Goal: Information Seeking & Learning: Learn about a topic

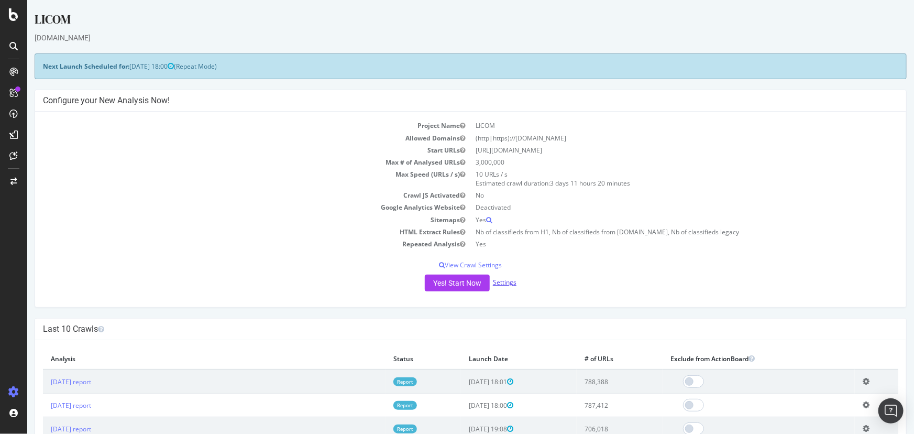
click at [507, 282] on link "Settings" at bounding box center [504, 282] width 24 height 9
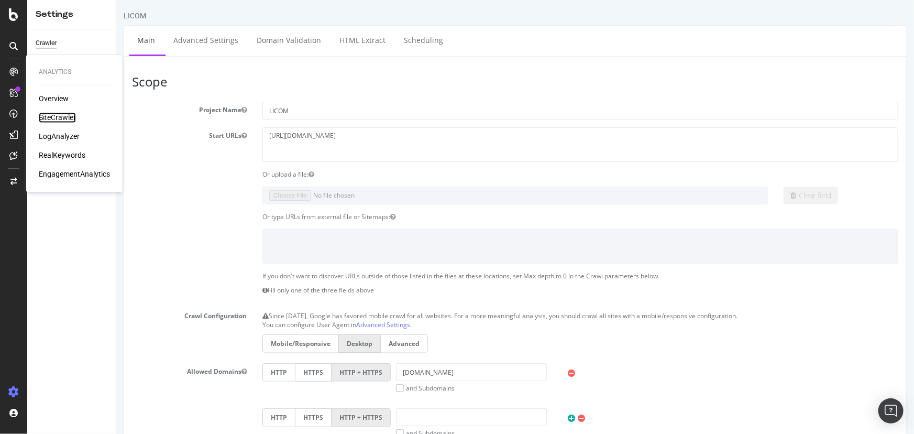
click at [49, 115] on div "SiteCrawler" at bounding box center [57, 118] width 37 height 10
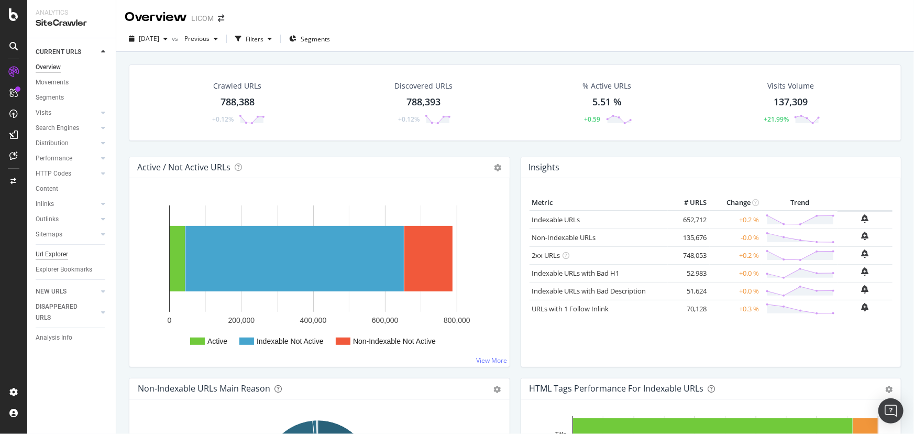
click at [60, 253] on div "Url Explorer" at bounding box center [52, 254] width 32 height 11
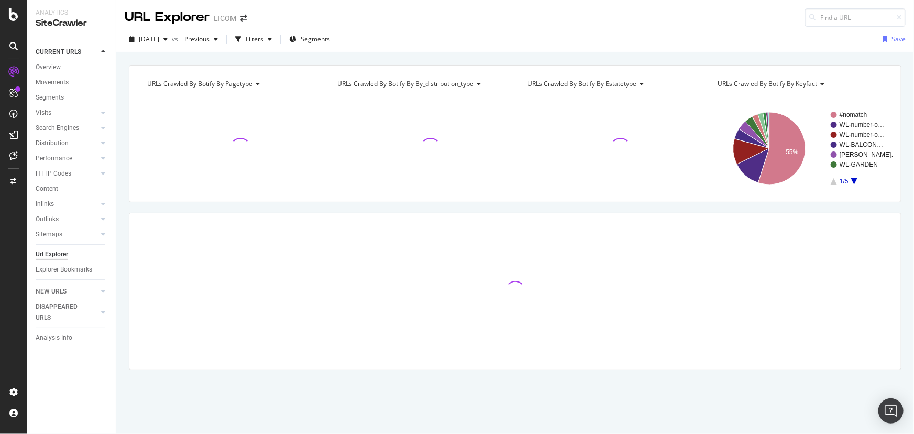
click at [759, 84] on span "URLs Crawled By Botify By keyfact" at bounding box center [767, 83] width 99 height 9
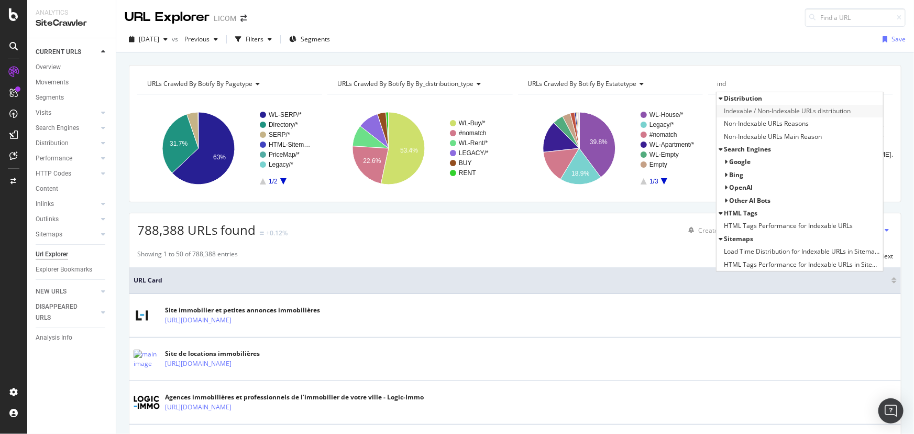
type input "ind"
click at [775, 115] on span "Indexable / Non-Indexable URLs distribution" at bounding box center [787, 111] width 127 height 10
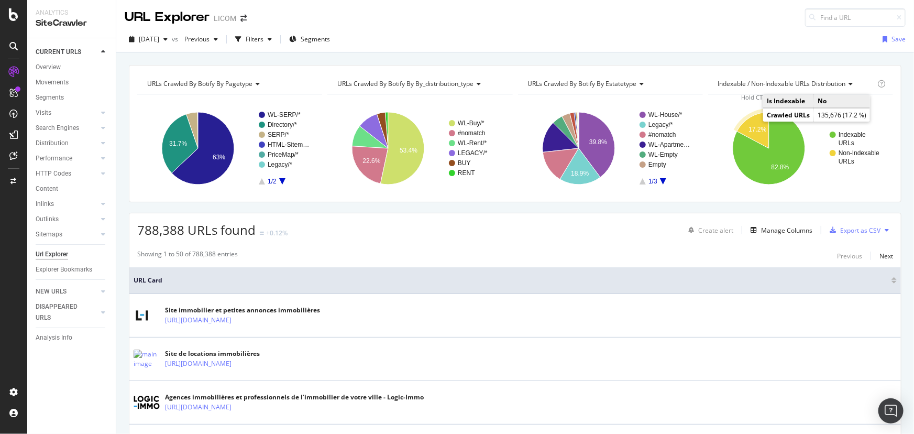
click at [745, 121] on icon "A chart." at bounding box center [753, 130] width 32 height 36
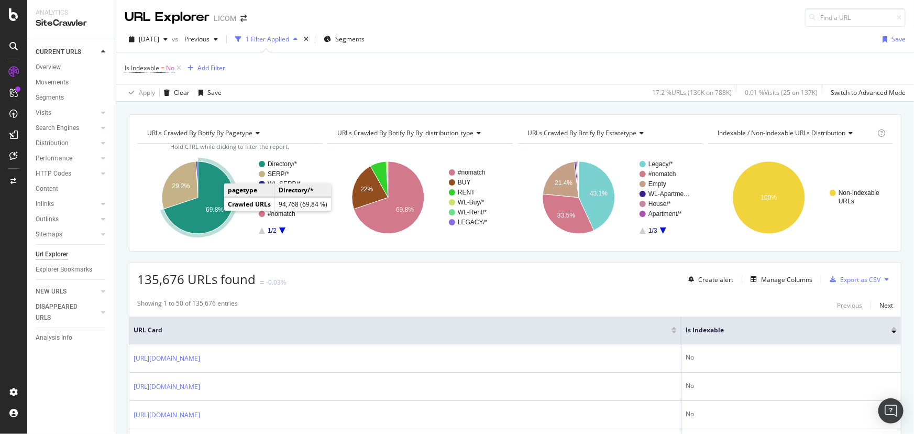
drag, startPoint x: 220, startPoint y: 206, endPoint x: 304, endPoint y: 251, distance: 95.6
click at [211, 212] on text "69.8%" at bounding box center [215, 209] width 18 height 7
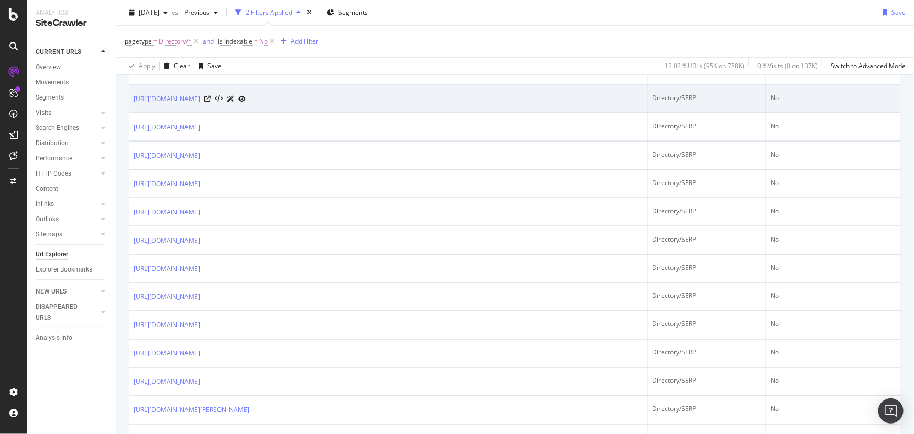
scroll to position [1000, 0]
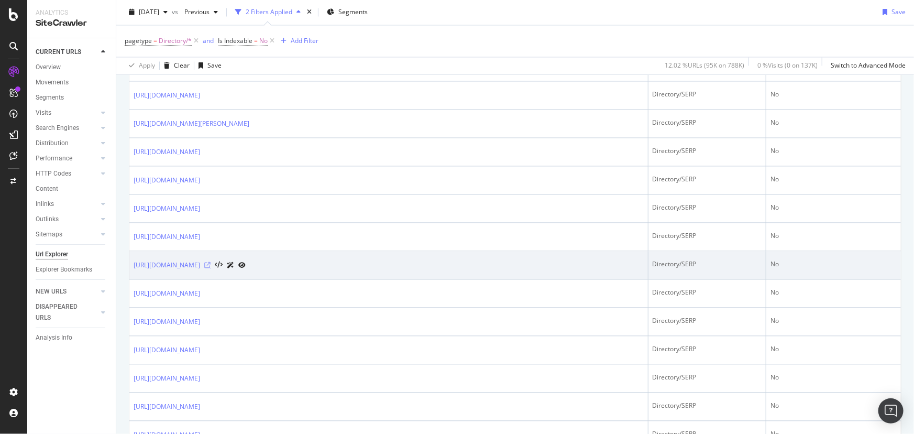
click at [210, 262] on icon at bounding box center [207, 265] width 6 height 6
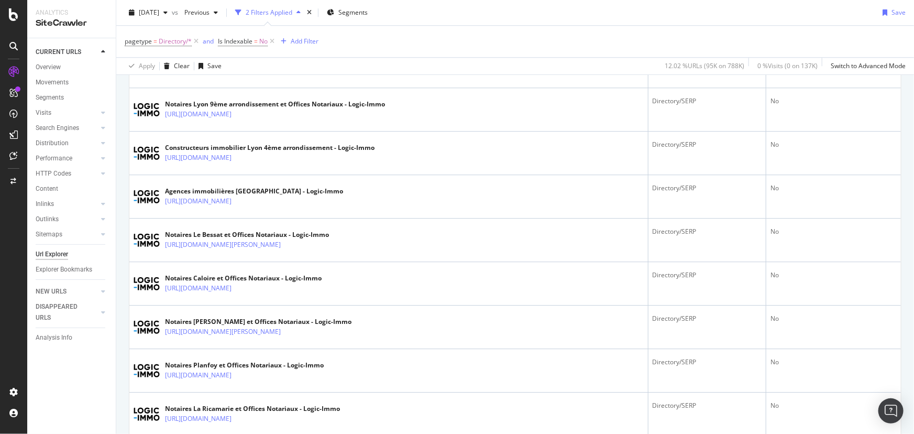
scroll to position [1451, 0]
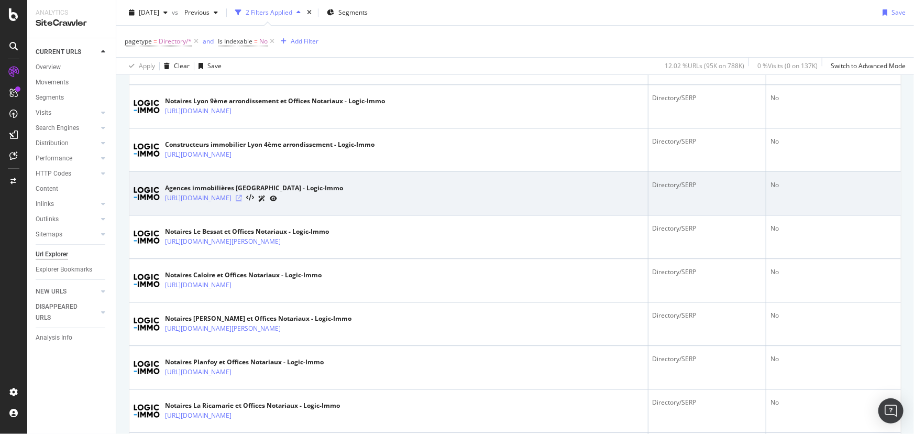
click at [242, 196] on icon at bounding box center [239, 198] width 6 height 6
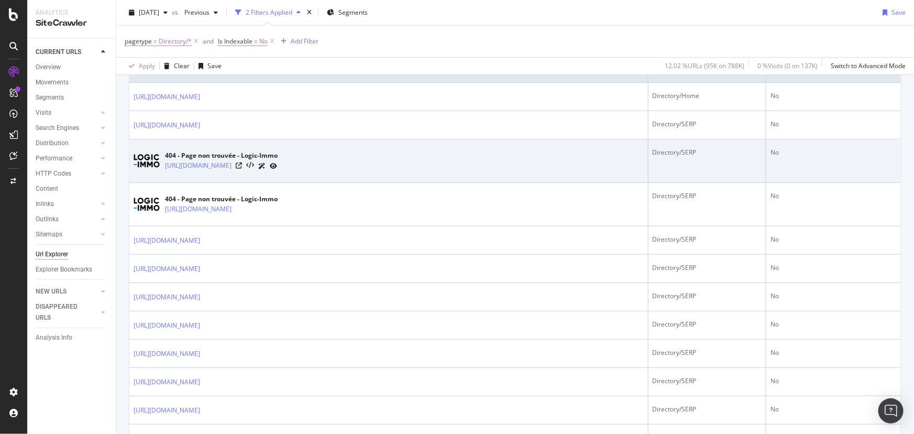
scroll to position [0, 0]
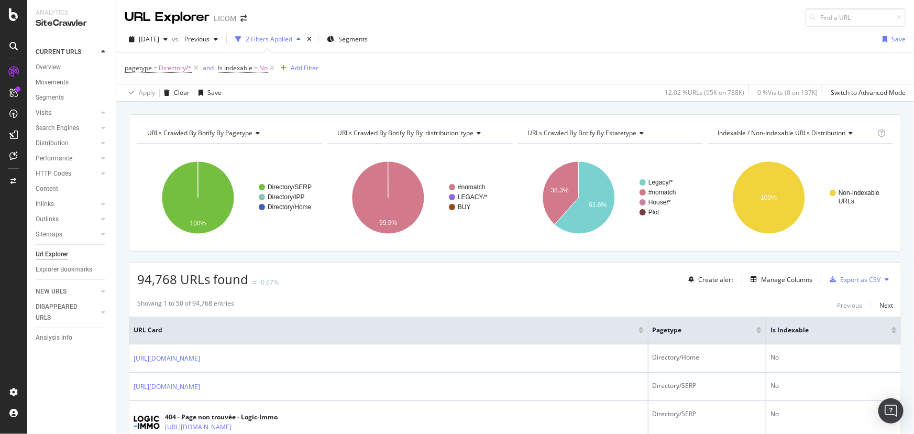
click at [626, 129] on span "URLs Crawled By Botify By estatetype" at bounding box center [582, 132] width 109 height 9
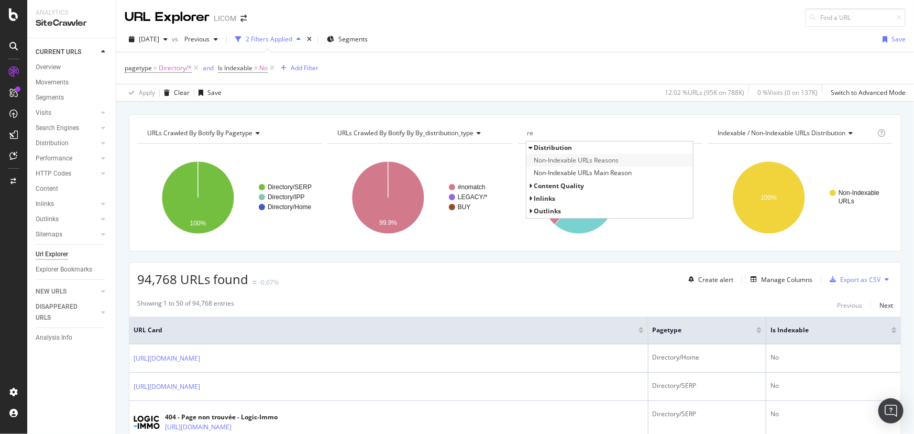
type input "re"
click at [615, 160] on span "Non-Indexable URLs Reasons" at bounding box center [576, 160] width 85 height 10
